Goal: Task Accomplishment & Management: Manage account settings

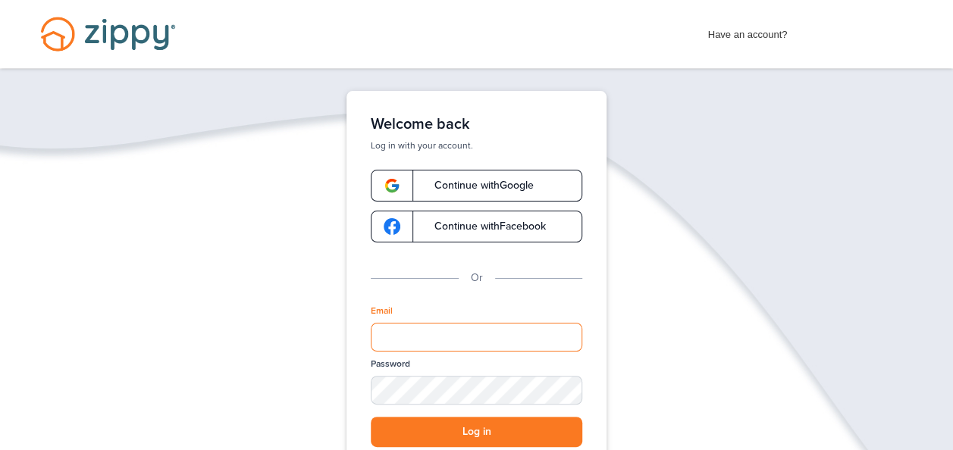
click at [416, 341] on input "Email" at bounding box center [477, 337] width 212 height 29
type input "**********"
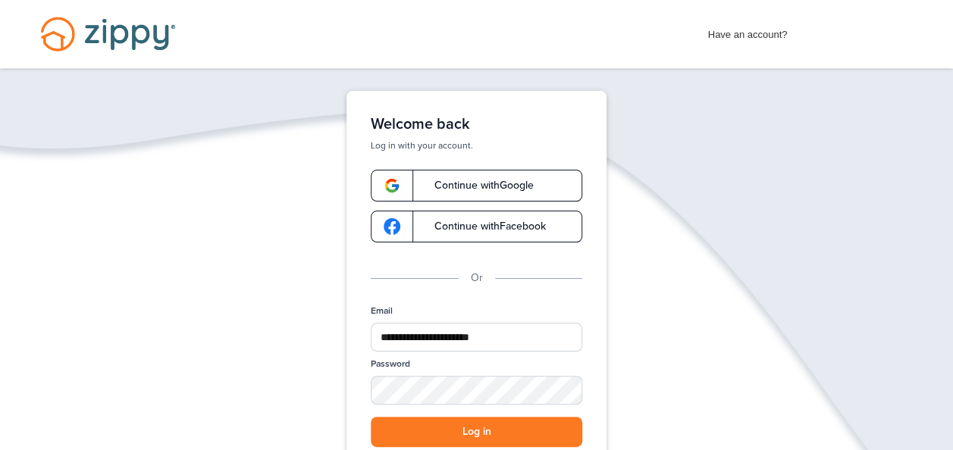
click at [447, 373] on div "Password" at bounding box center [477, 387] width 212 height 58
click at [476, 429] on button "Log in" at bounding box center [477, 432] width 212 height 31
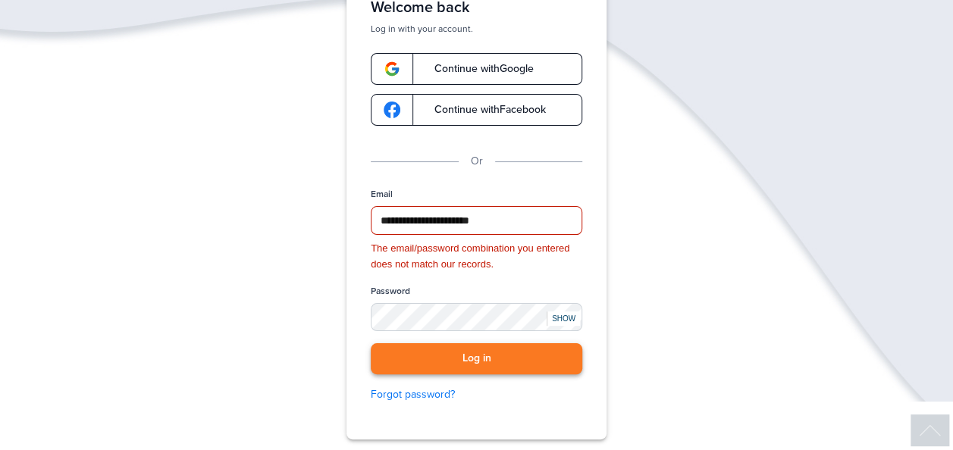
scroll to position [123, 0]
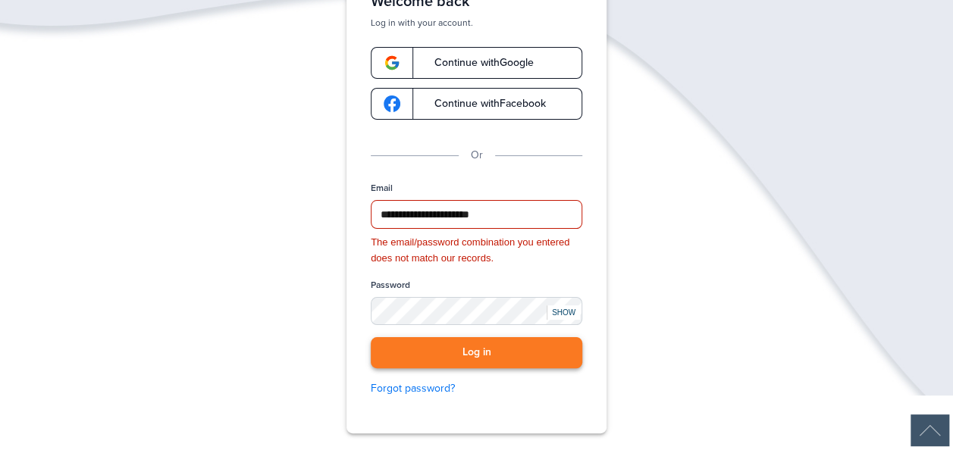
click at [520, 353] on button "Log in" at bounding box center [477, 352] width 212 height 31
click at [576, 306] on div "SHOW" at bounding box center [563, 313] width 33 height 14
click at [480, 361] on button "Log in" at bounding box center [477, 352] width 212 height 31
click at [494, 344] on button "Log in" at bounding box center [477, 352] width 212 height 31
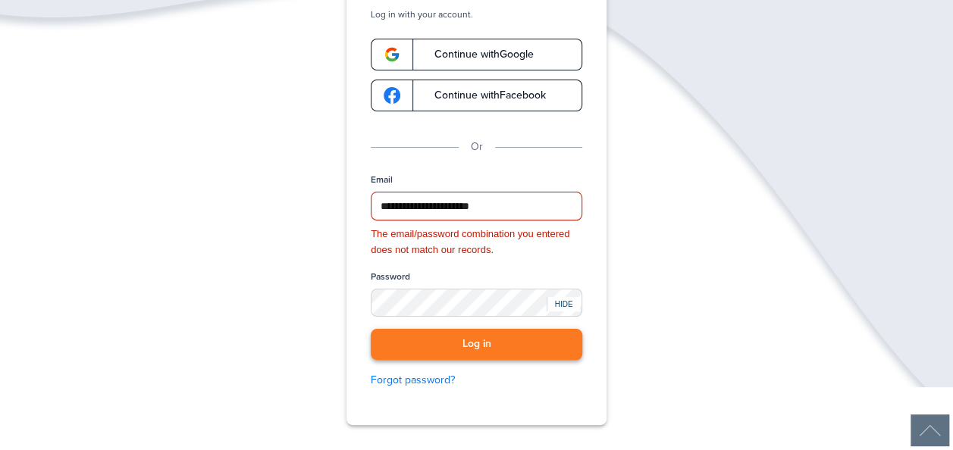
scroll to position [130, 0]
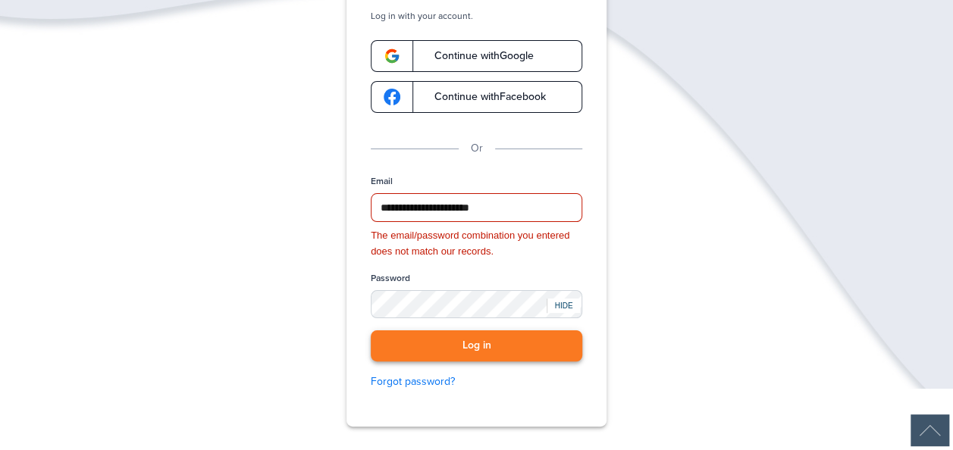
click at [481, 343] on button "Log in" at bounding box center [477, 346] width 212 height 31
click at [469, 350] on button "Log in" at bounding box center [477, 346] width 212 height 31
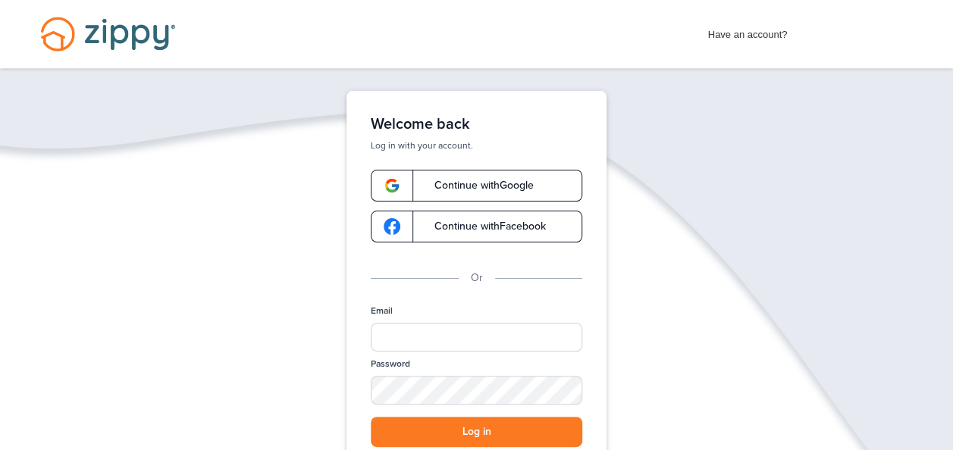
scroll to position [68, 0]
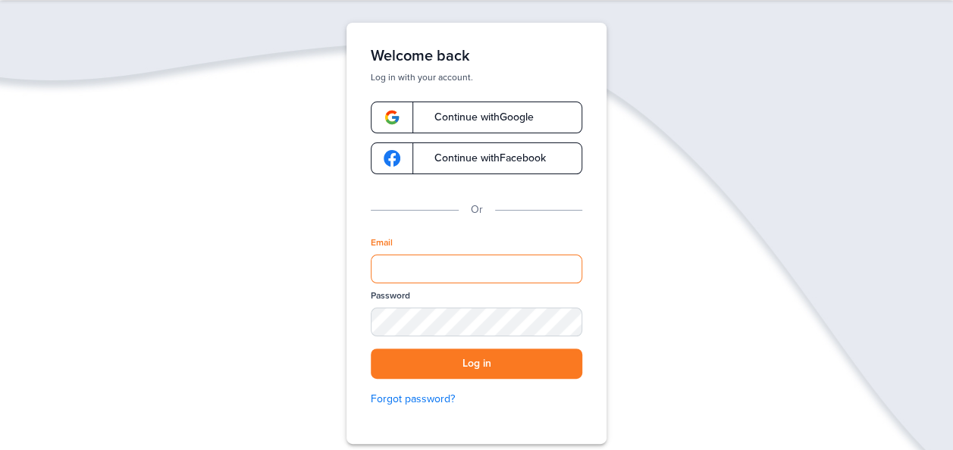
click at [415, 281] on input "Email" at bounding box center [477, 269] width 212 height 29
type input "**********"
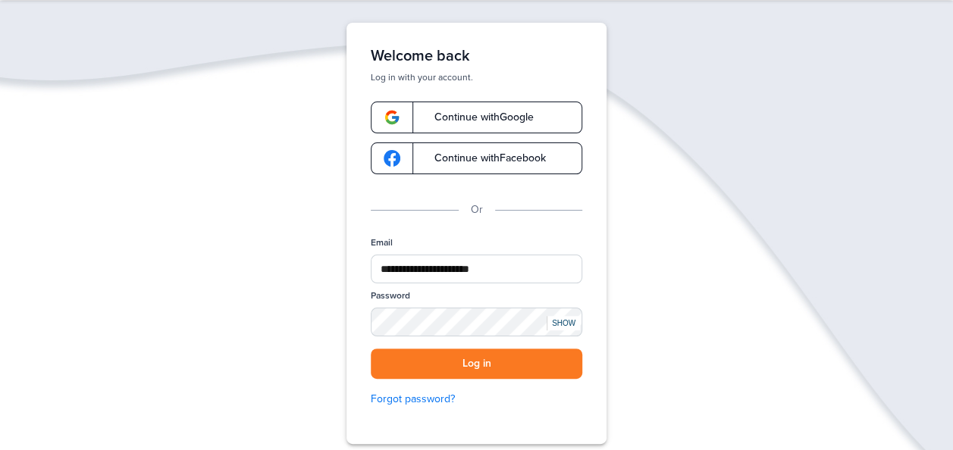
click at [561, 316] on div "SHOW" at bounding box center [563, 323] width 33 height 14
click at [475, 353] on button "Log in" at bounding box center [477, 364] width 212 height 31
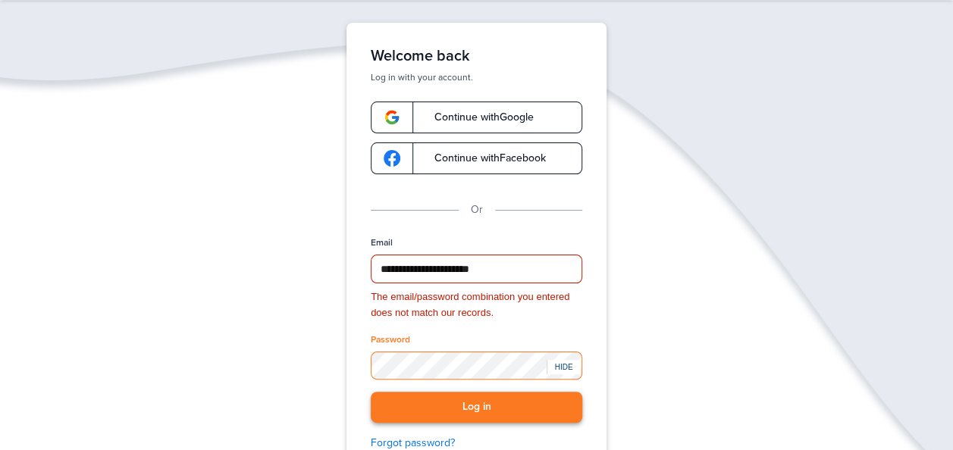
click at [371, 392] on button "Log in" at bounding box center [477, 407] width 212 height 31
click at [409, 381] on div "Password" at bounding box center [477, 363] width 212 height 58
click at [448, 410] on button "Log in" at bounding box center [477, 407] width 212 height 31
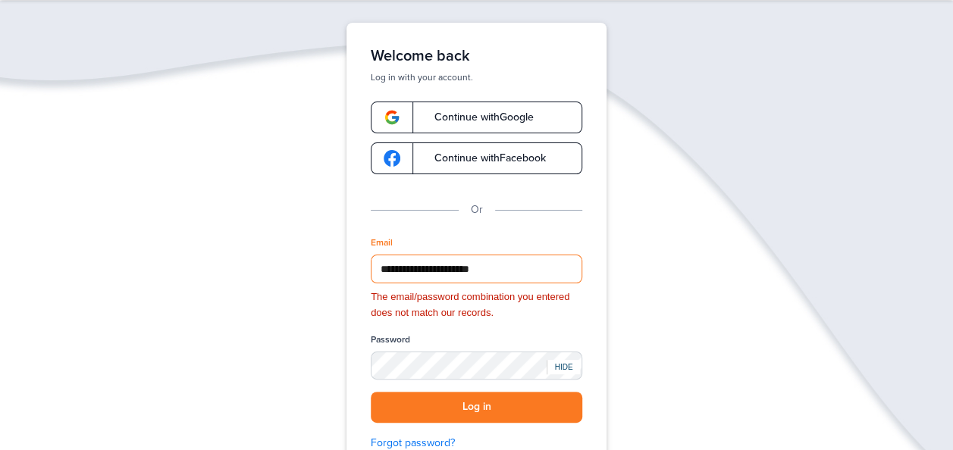
click at [520, 265] on input "**********" at bounding box center [477, 269] width 212 height 29
click at [463, 402] on button "Log in" at bounding box center [477, 407] width 212 height 31
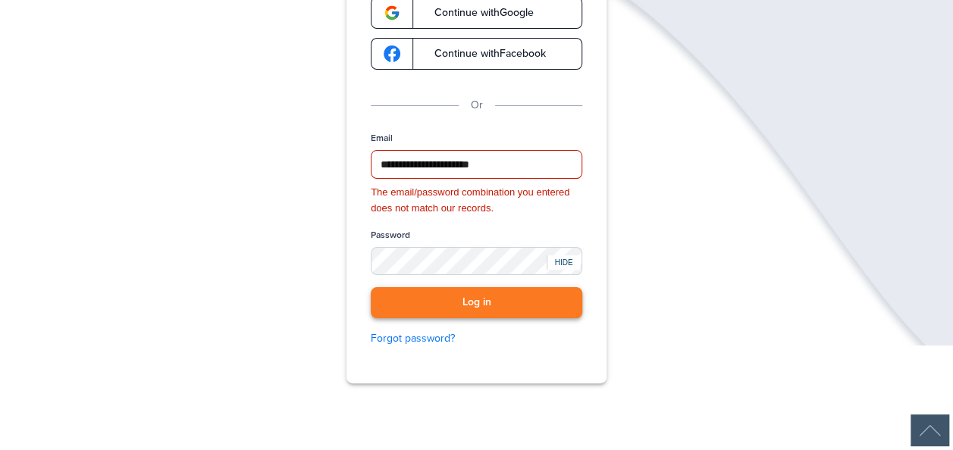
scroll to position [171, 0]
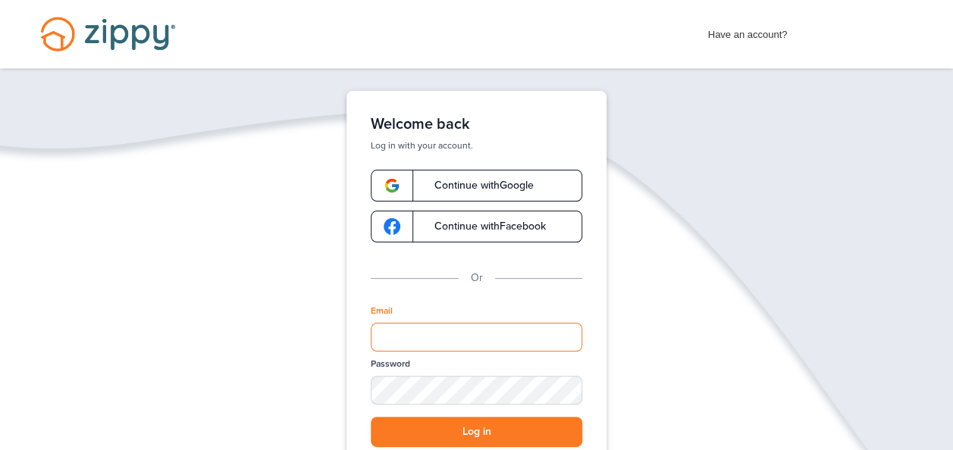
click at [413, 337] on input "Email" at bounding box center [477, 337] width 212 height 29
type input "**********"
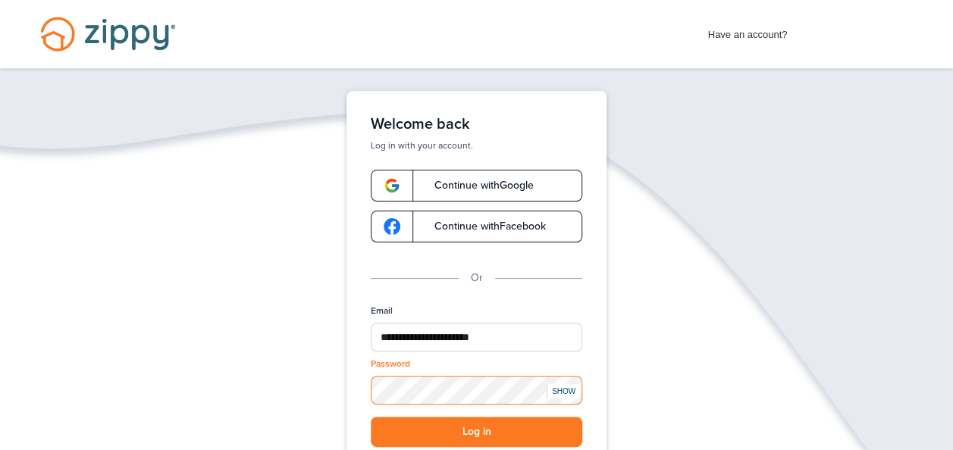
click at [371, 417] on button "Log in" at bounding box center [477, 432] width 212 height 31
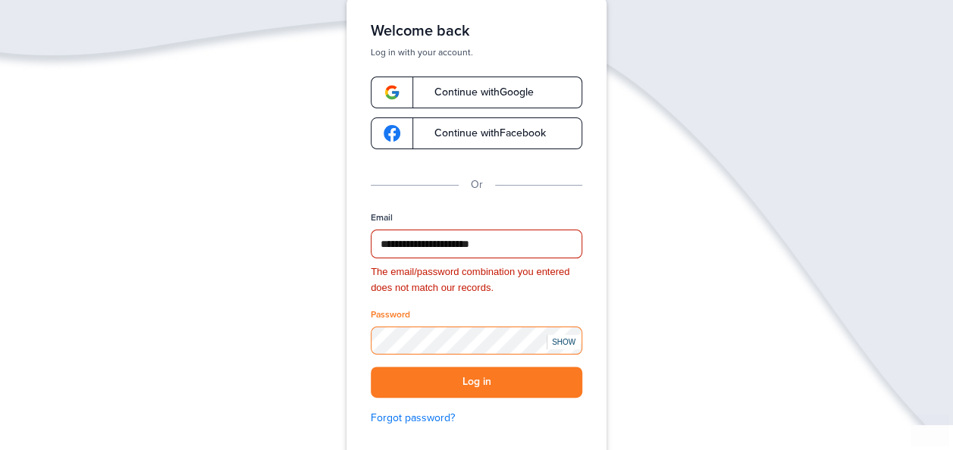
scroll to position [127, 0]
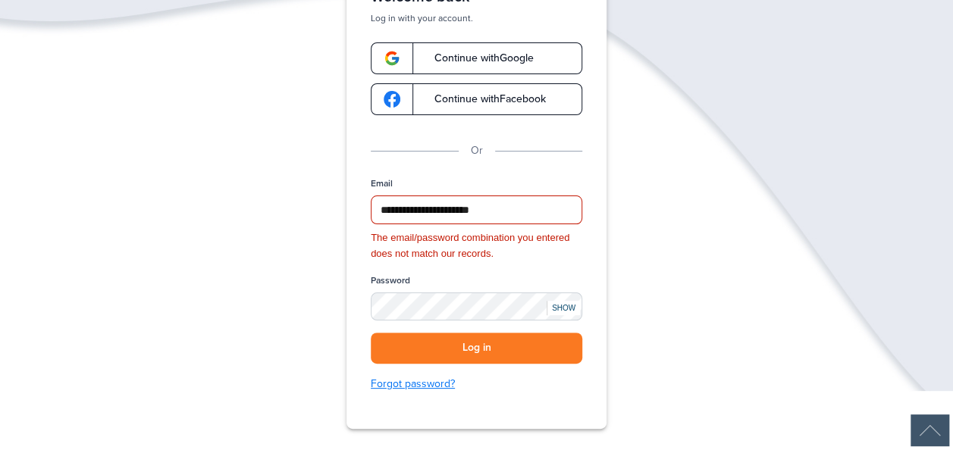
click at [432, 385] on link "Forgot password?" at bounding box center [477, 384] width 212 height 17
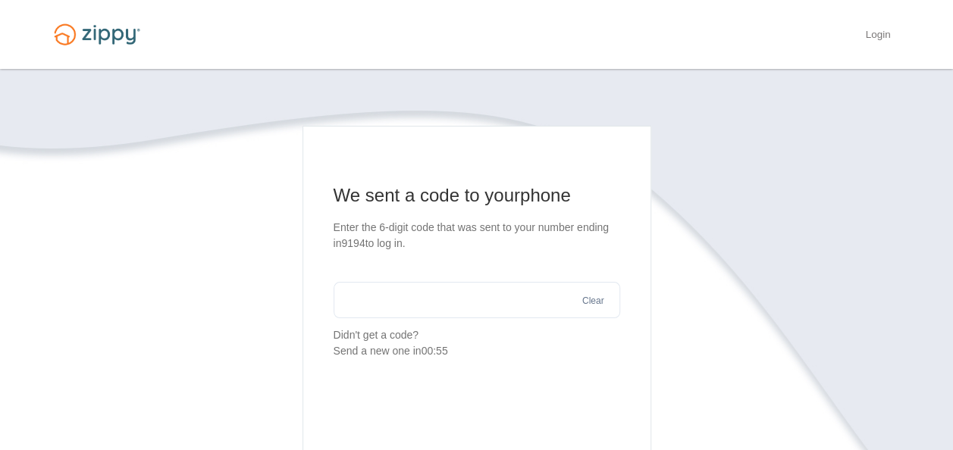
click at [482, 297] on input "text" at bounding box center [477, 300] width 287 height 36
type input "******"
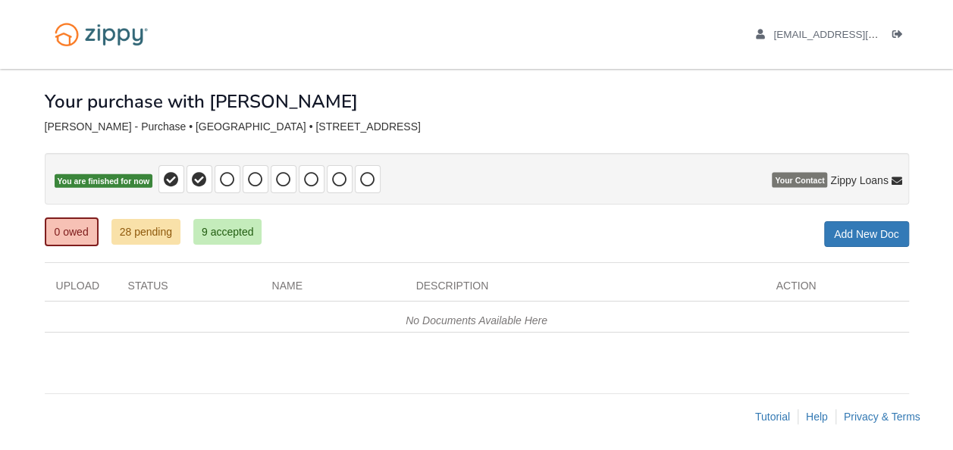
scroll to position [2, 0]
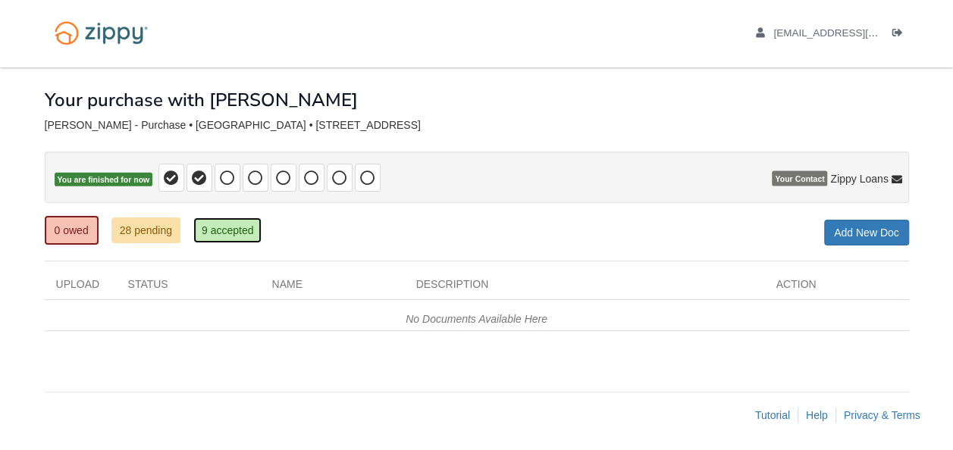
click at [231, 223] on link "9 accepted" at bounding box center [227, 231] width 69 height 26
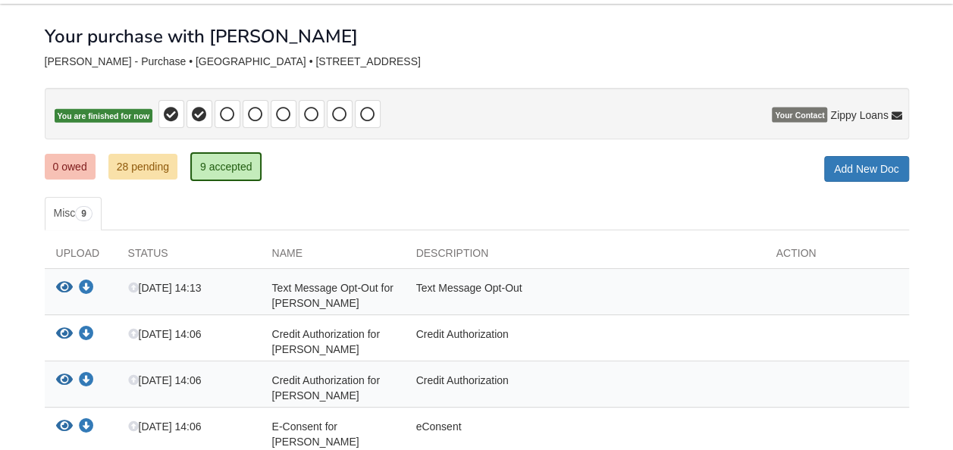
scroll to position [64, 0]
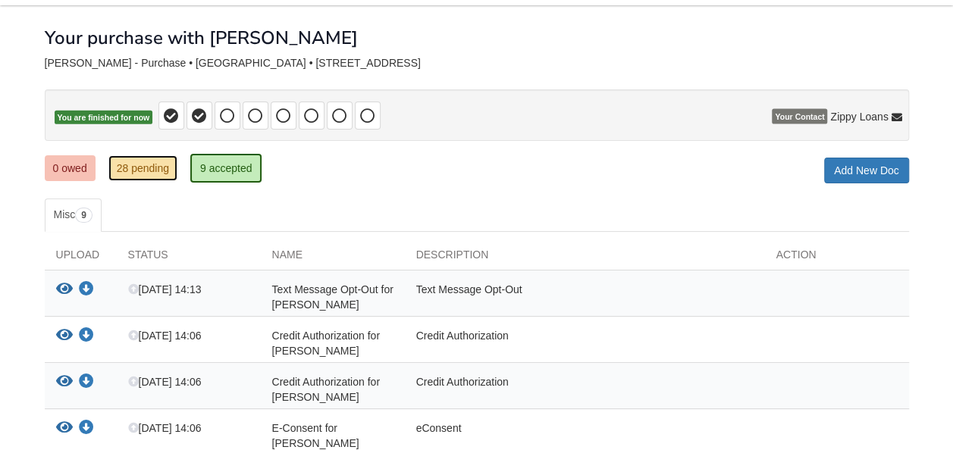
click at [142, 173] on link "28 pending" at bounding box center [142, 168] width 69 height 26
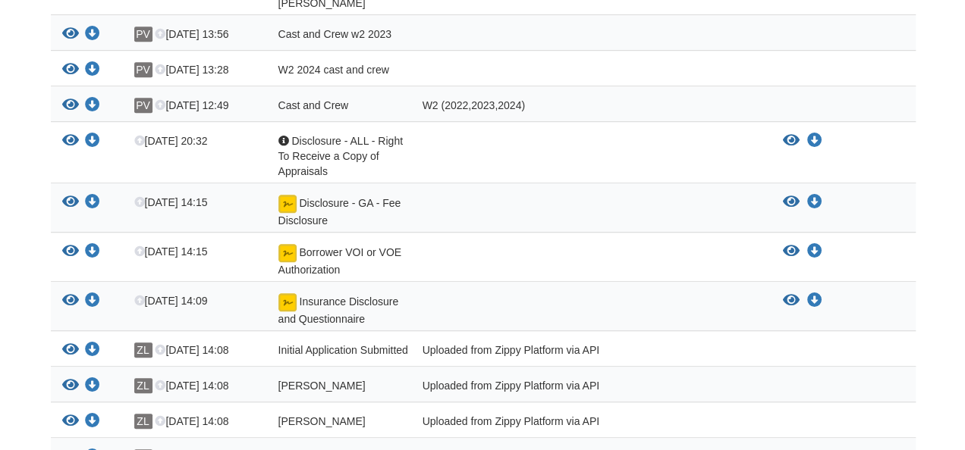
scroll to position [413, 0]
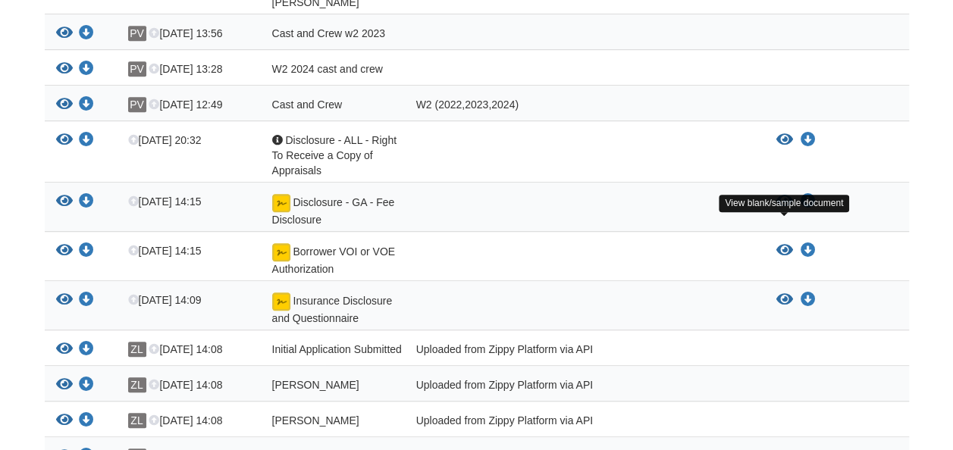
click at [781, 243] on icon "View Borrower VOI or VOE Authorization" at bounding box center [785, 250] width 17 height 15
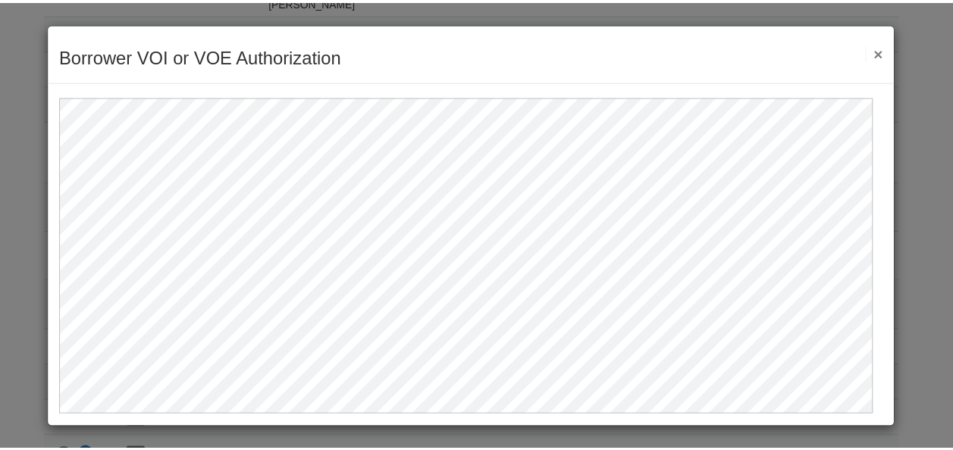
scroll to position [0, 0]
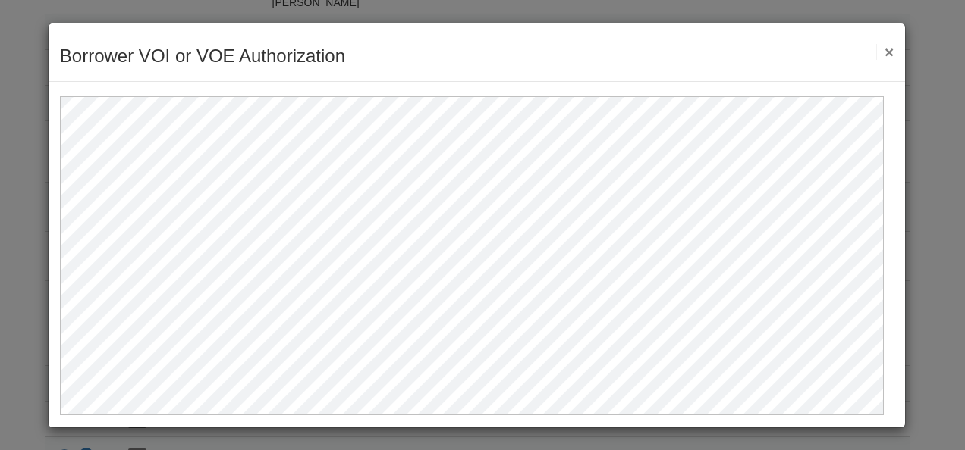
click at [882, 49] on button "×" at bounding box center [884, 52] width 17 height 16
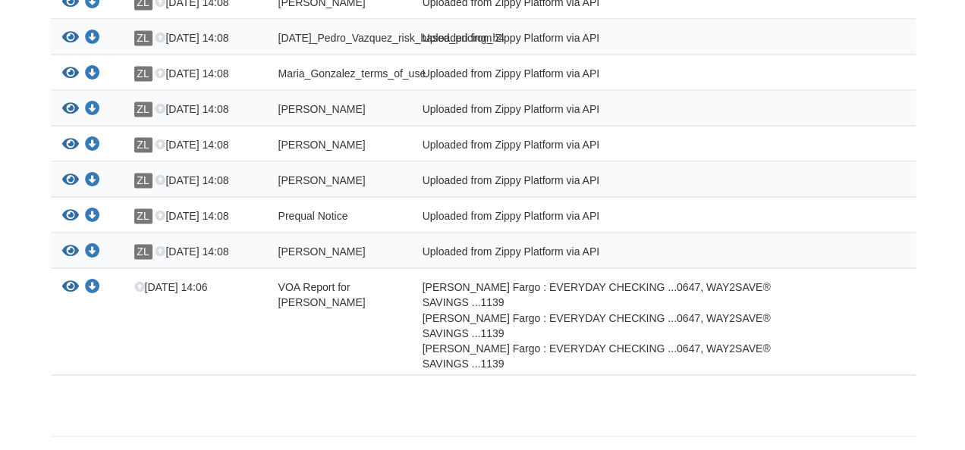
scroll to position [1114, 0]
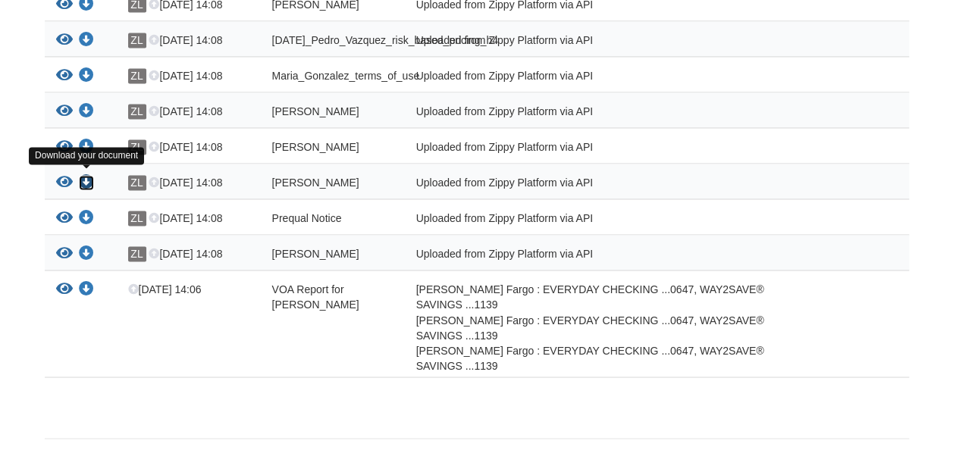
click at [85, 175] on icon "Download Maria_Gonzalez_privacy_notice" at bounding box center [86, 182] width 15 height 15
drag, startPoint x: 67, startPoint y: 178, endPoint x: 74, endPoint y: 179, distance: 7.6
click at [74, 179] on div "View your document Download your document" at bounding box center [81, 185] width 72 height 20
click at [66, 177] on icon "View Maria_Gonzalez_privacy_notice" at bounding box center [64, 182] width 17 height 15
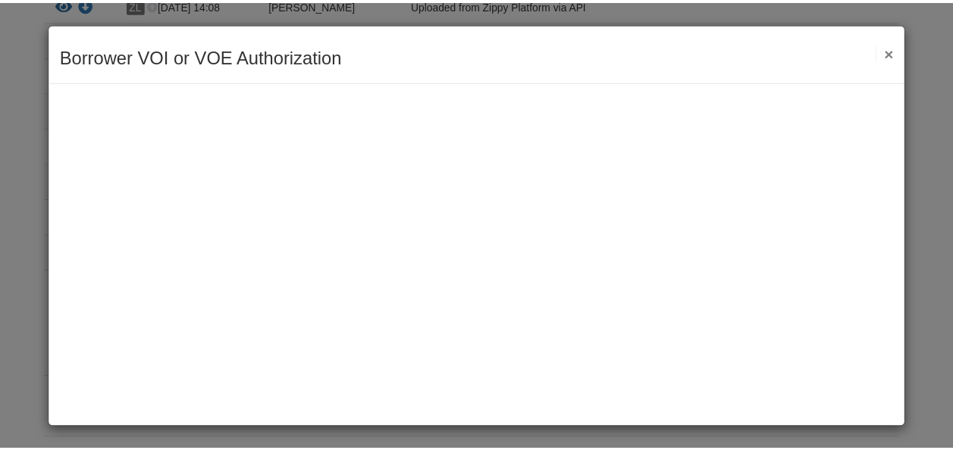
scroll to position [0, 0]
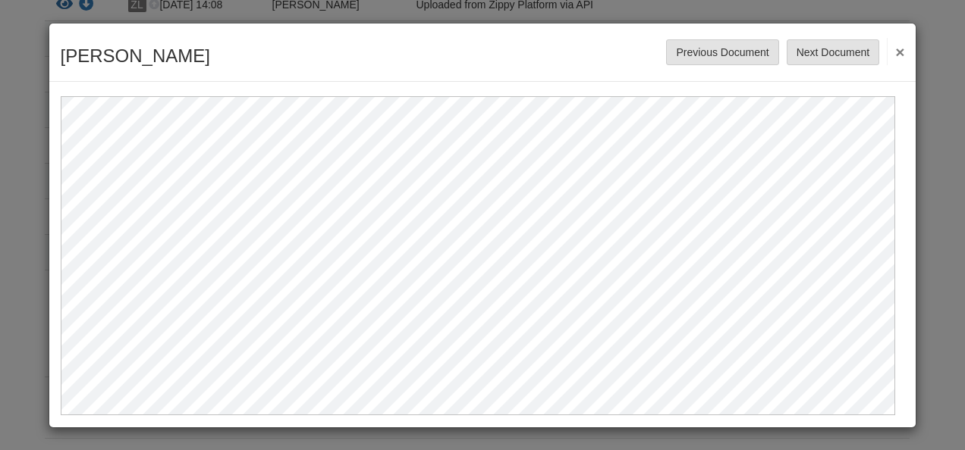
click at [886, 42] on button "×" at bounding box center [894, 51] width 17 height 27
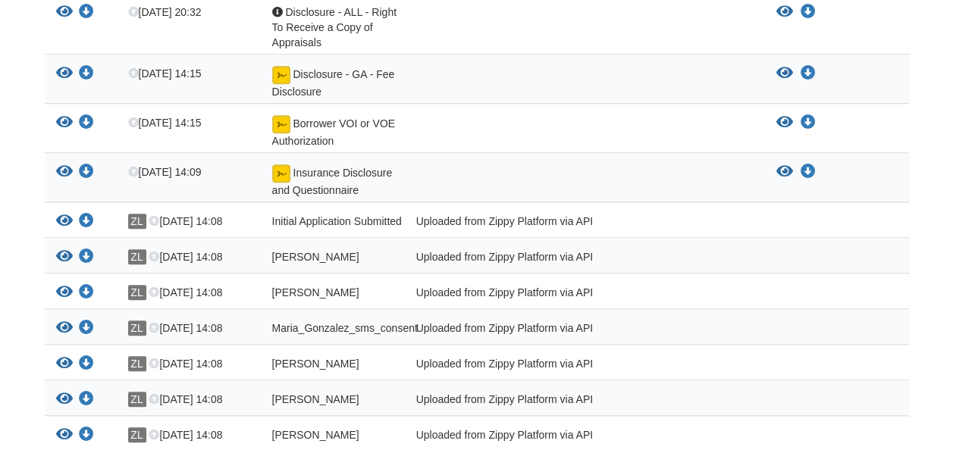
scroll to position [577, 0]
